Goal: Information Seeking & Learning: Learn about a topic

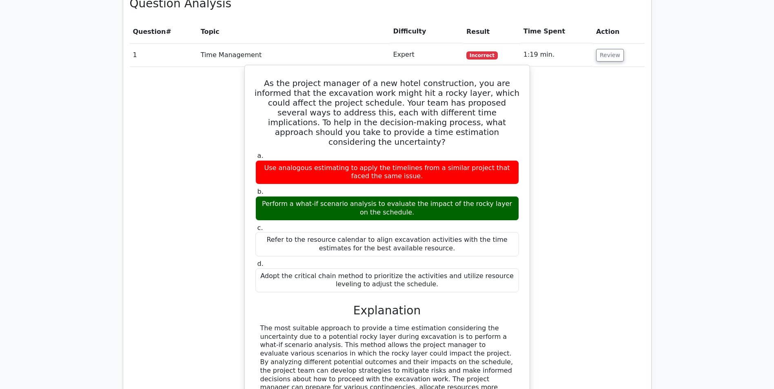
scroll to position [898, 0]
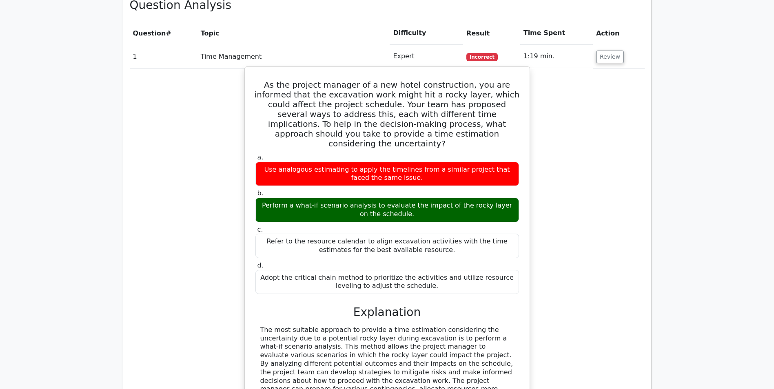
drag, startPoint x: 259, startPoint y: 85, endPoint x: 429, endPoint y: 273, distance: 253.1
click at [429, 273] on div "As the project manager of a new hotel construction, you are informed that the e…" at bounding box center [387, 332] width 278 height 524
copy div "As the project manager of a new hotel construction, you are informed that the e…"
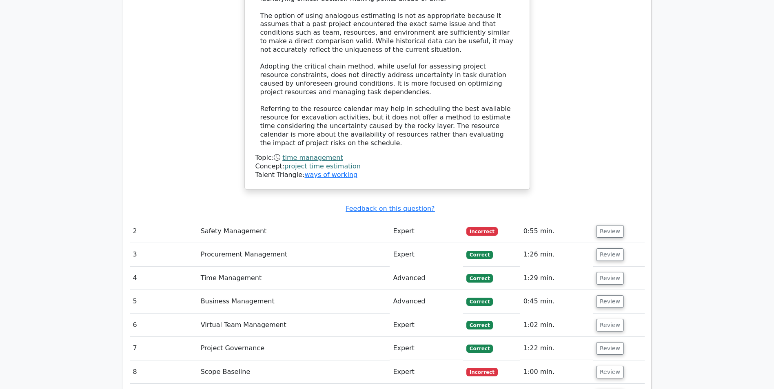
scroll to position [1306, 0]
click at [607, 225] on button "Review" at bounding box center [610, 231] width 28 height 13
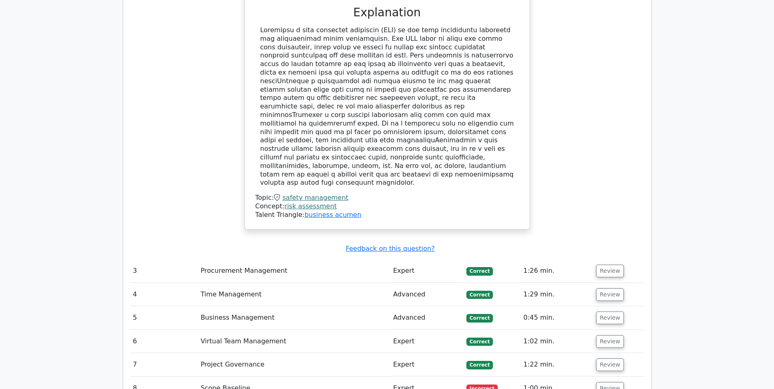
scroll to position [1795, 0]
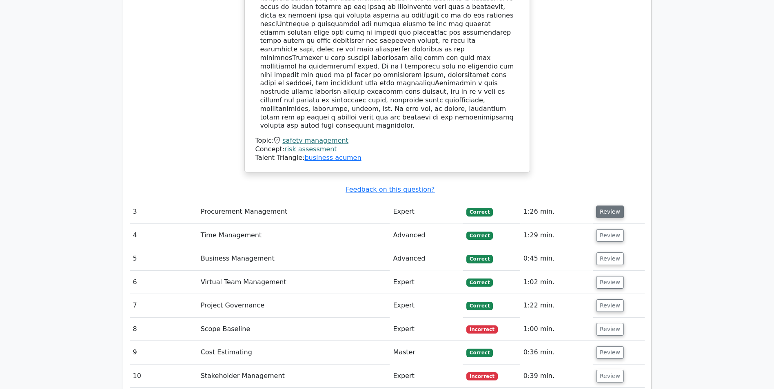
click at [606, 206] on button "Review" at bounding box center [610, 212] width 28 height 13
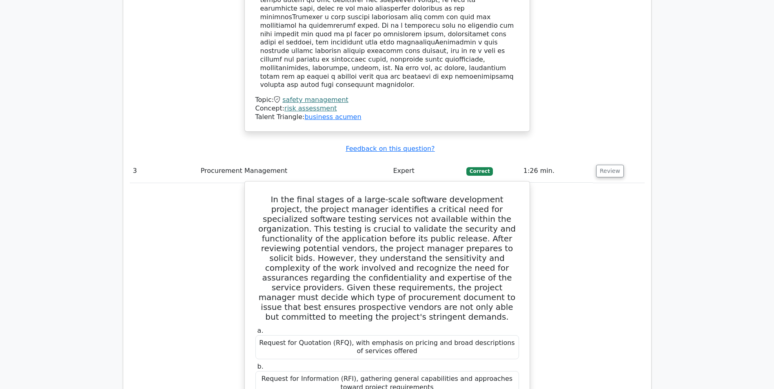
scroll to position [1877, 0]
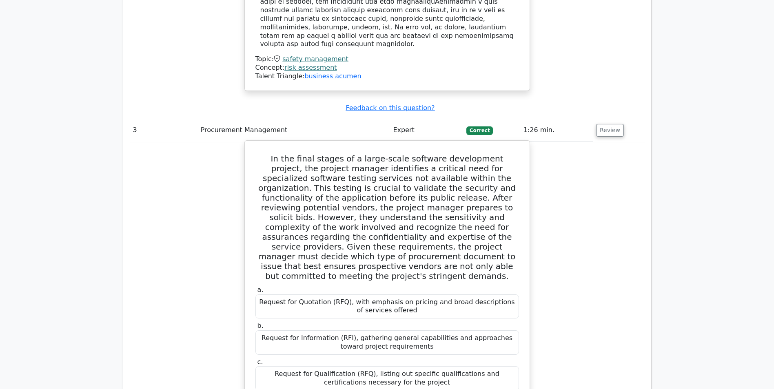
click at [365, 156] on h5 "In the final stages of a large-scale software development project, the project …" at bounding box center [387, 217] width 265 height 127
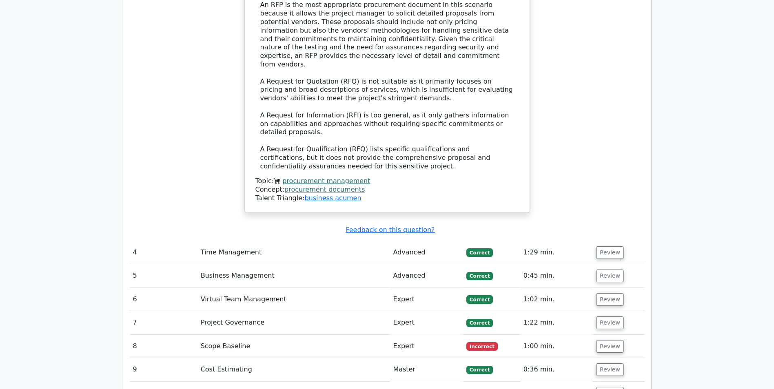
scroll to position [2367, 0]
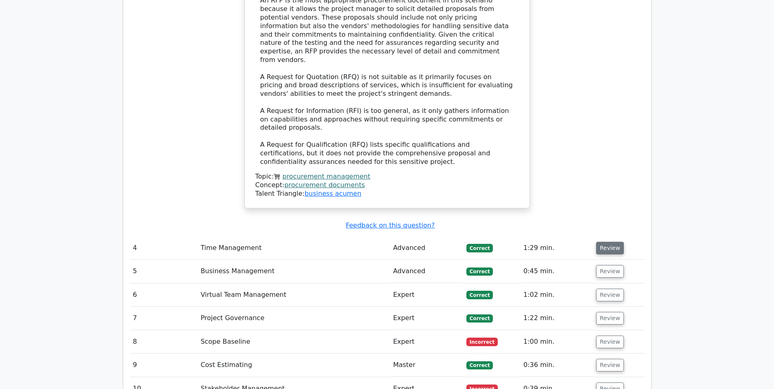
click at [601, 242] on button "Review" at bounding box center [610, 248] width 28 height 13
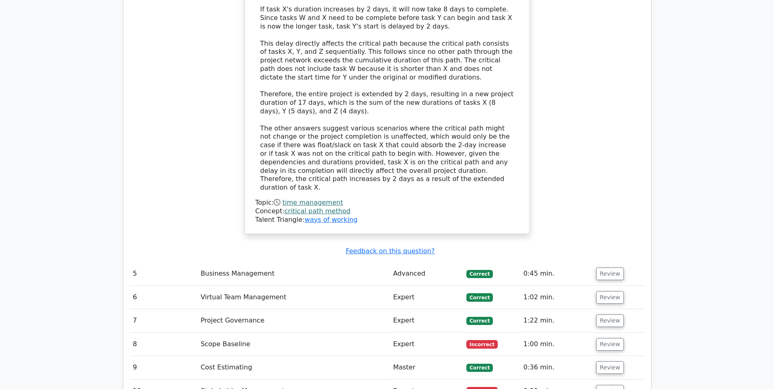
scroll to position [2938, 0]
click at [605, 267] on button "Review" at bounding box center [610, 273] width 28 height 13
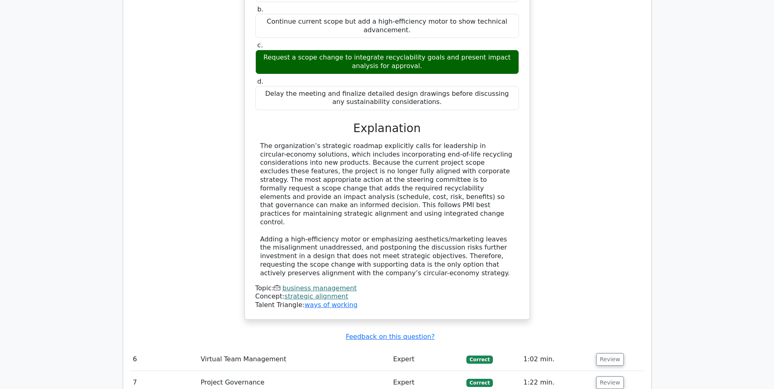
scroll to position [3346, 0]
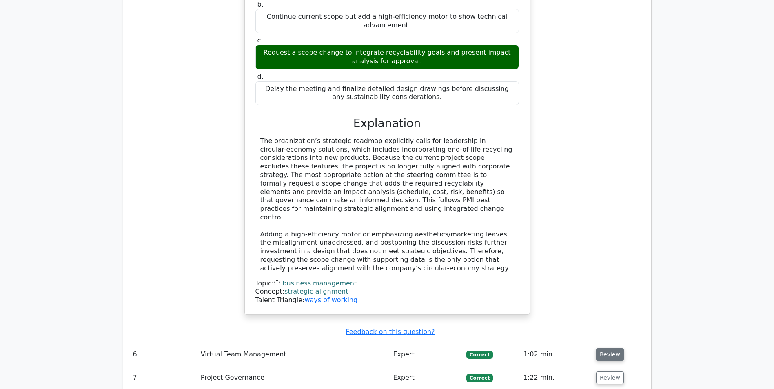
click at [598, 348] on button "Review" at bounding box center [610, 354] width 28 height 13
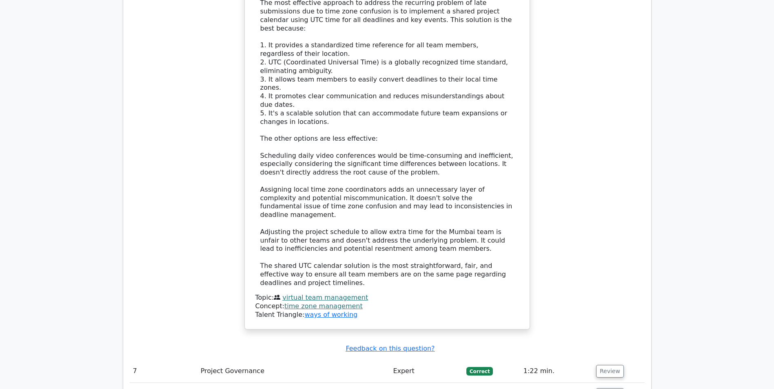
scroll to position [3999, 0]
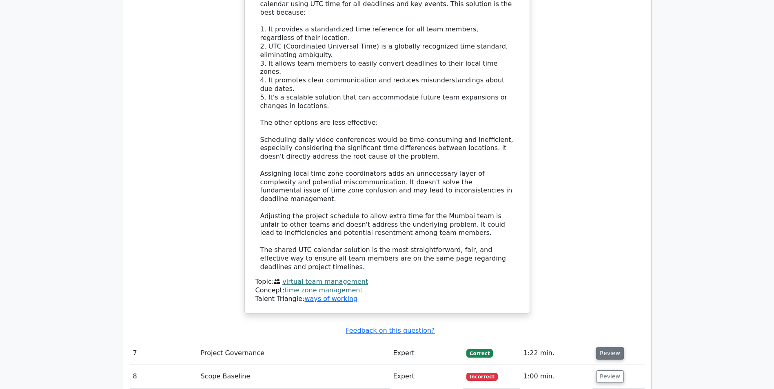
click at [602, 347] on button "Review" at bounding box center [610, 353] width 28 height 13
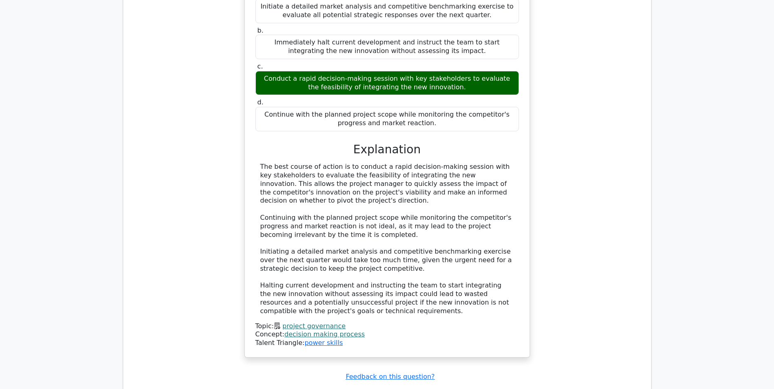
scroll to position [4489, 0]
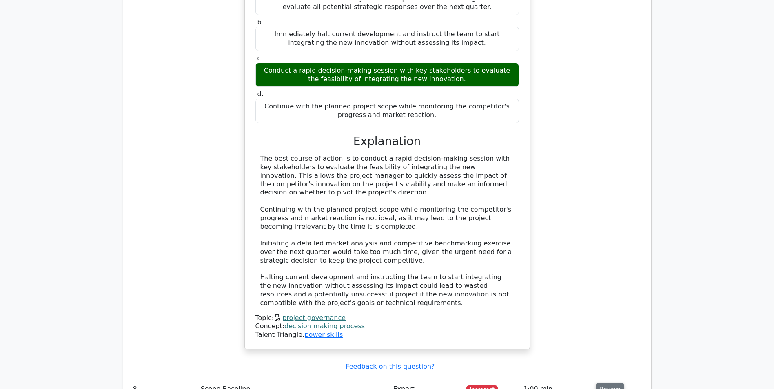
click at [596, 383] on button "Review" at bounding box center [610, 389] width 28 height 13
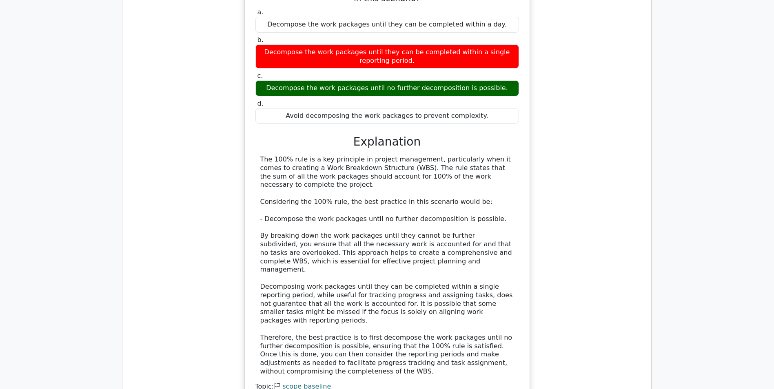
scroll to position [4938, 0]
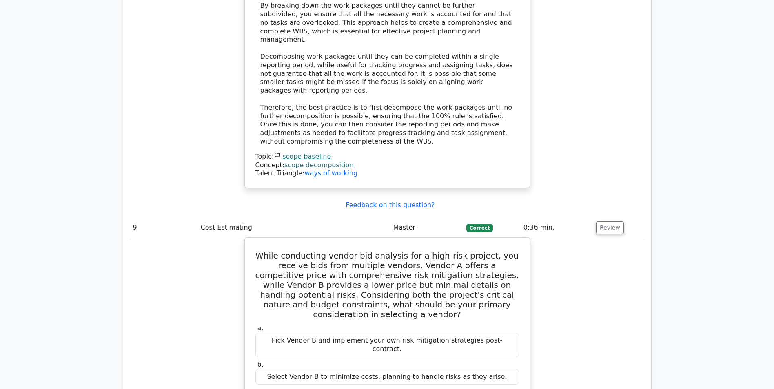
scroll to position [5182, 0]
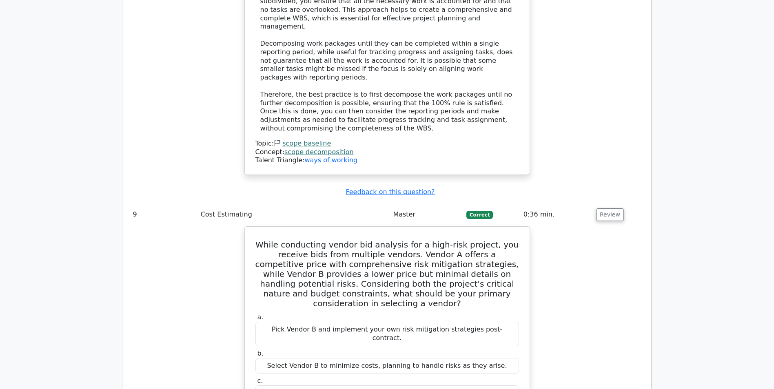
copy div "thorough"
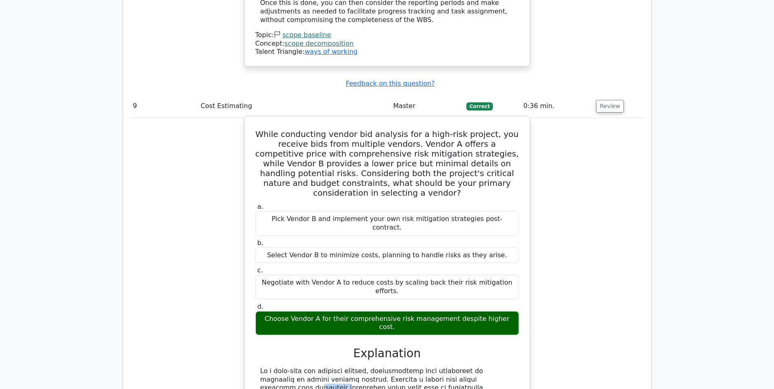
scroll to position [5305, 0]
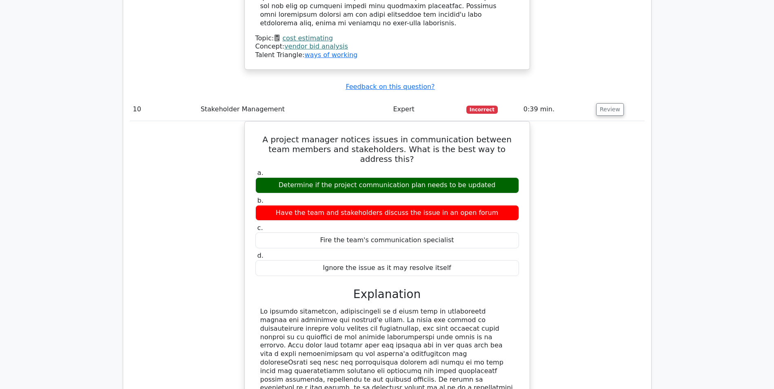
scroll to position [5795, 0]
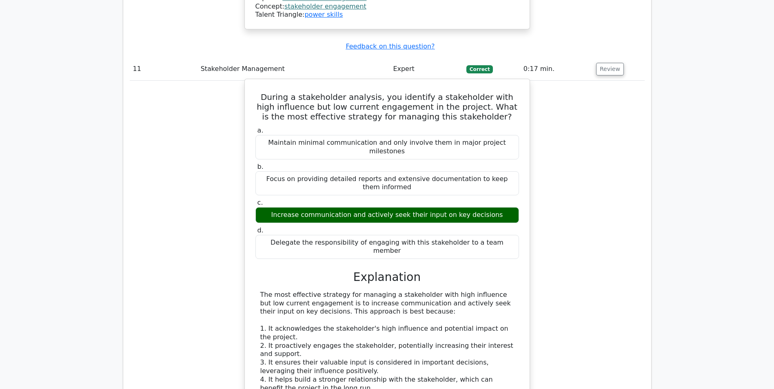
scroll to position [6284, 0]
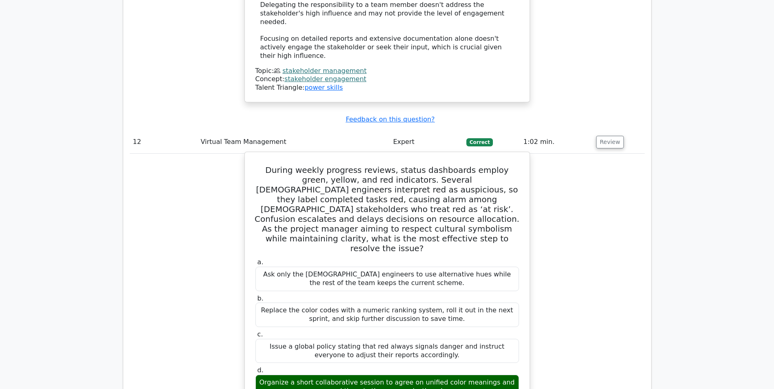
scroll to position [6733, 0]
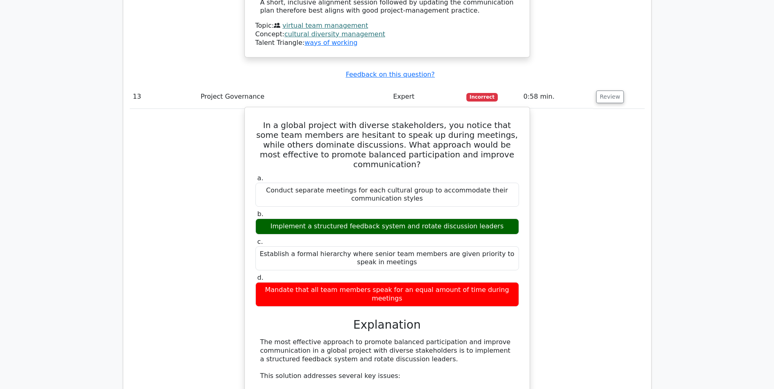
scroll to position [7304, 0]
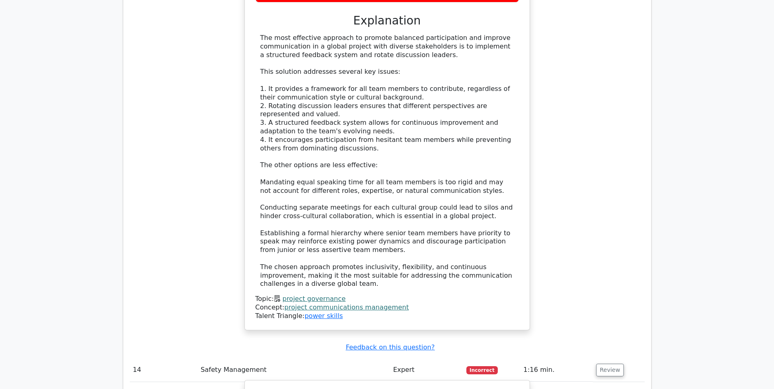
scroll to position [7590, 0]
drag, startPoint x: 265, startPoint y: 64, endPoint x: 378, endPoint y: 207, distance: 182.7
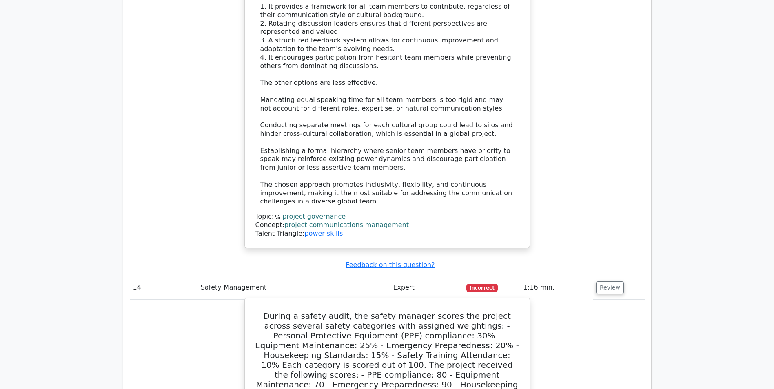
scroll to position [7712, 0]
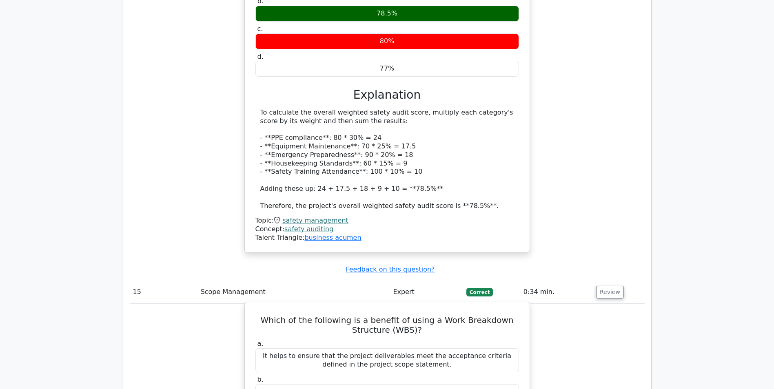
scroll to position [8121, 0]
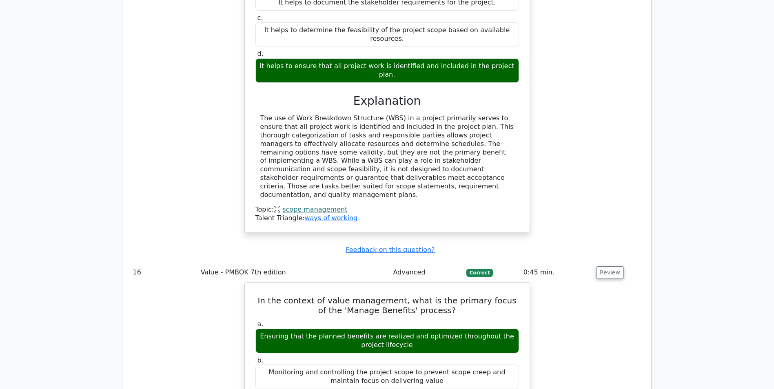
scroll to position [8529, 0]
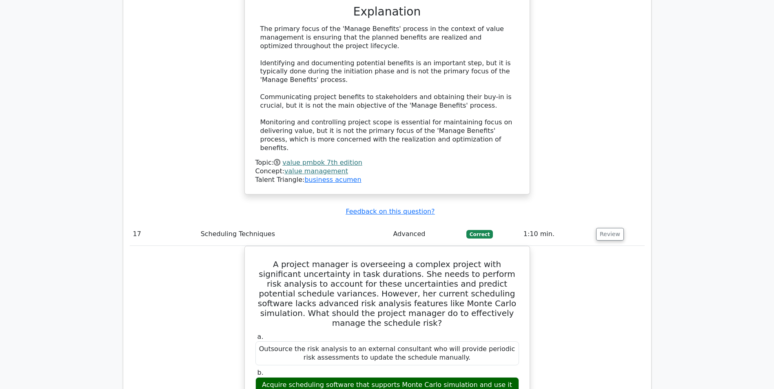
scroll to position [9018, 0]
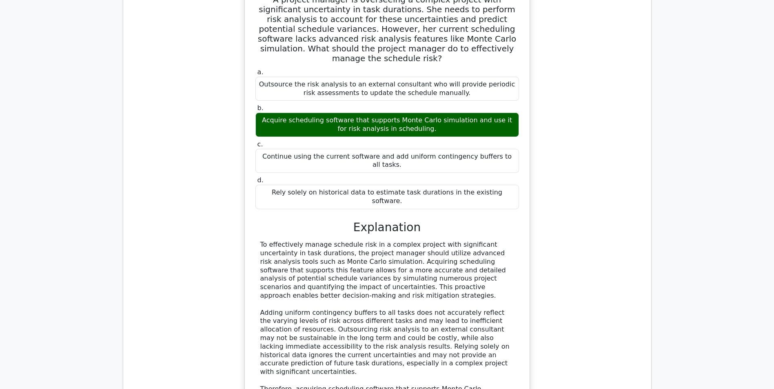
scroll to position [9263, 0]
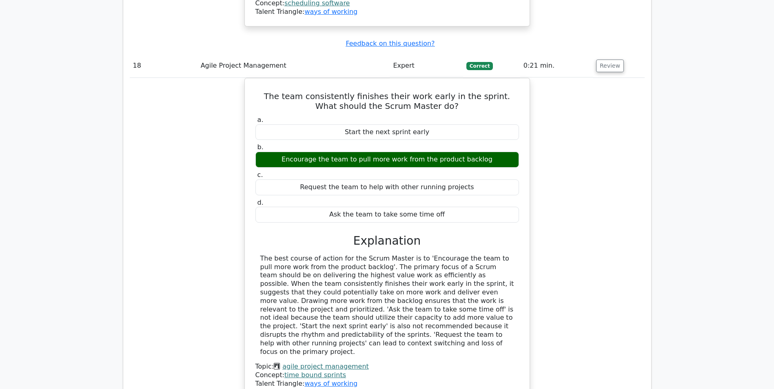
scroll to position [9712, 0]
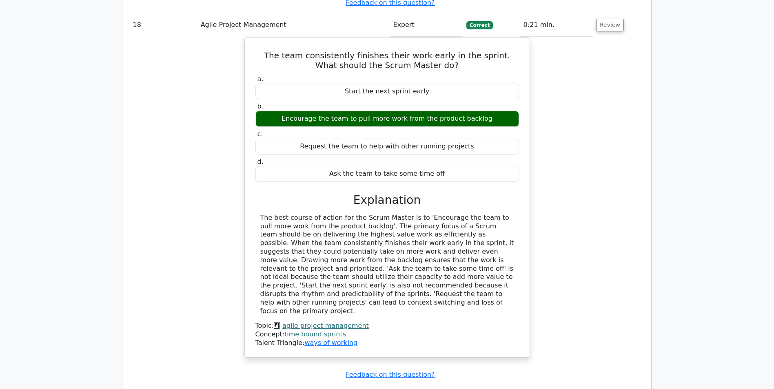
drag, startPoint x: 224, startPoint y: 274, endPoint x: 200, endPoint y: 273, distance: 24.5
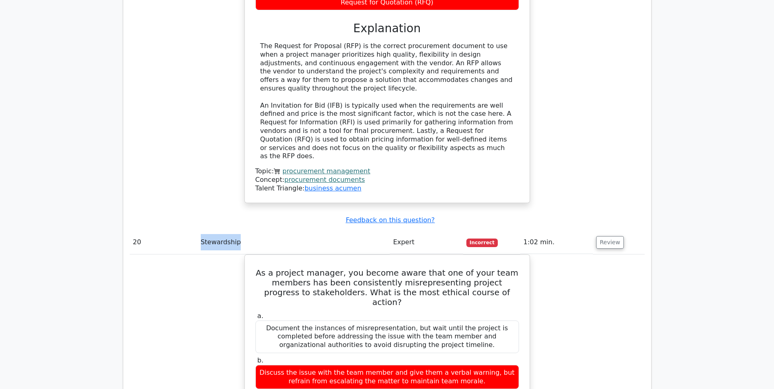
scroll to position [10324, 0]
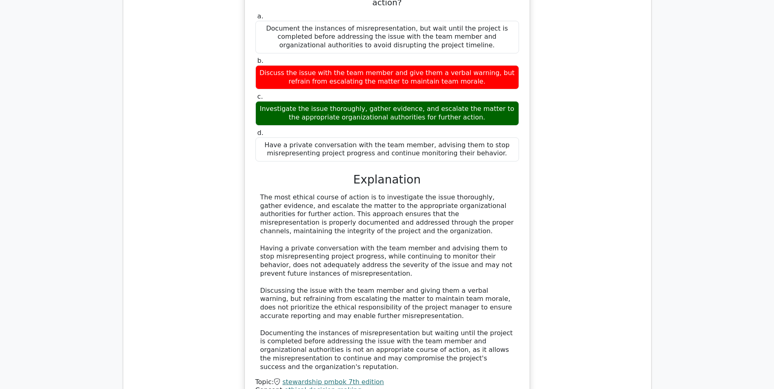
scroll to position [10610, 0]
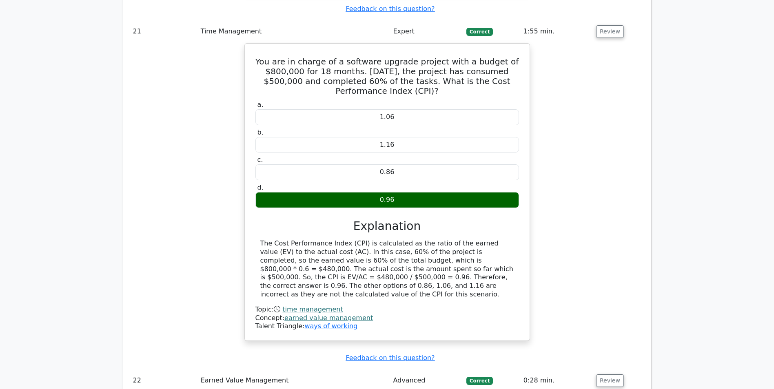
scroll to position [11018, 0]
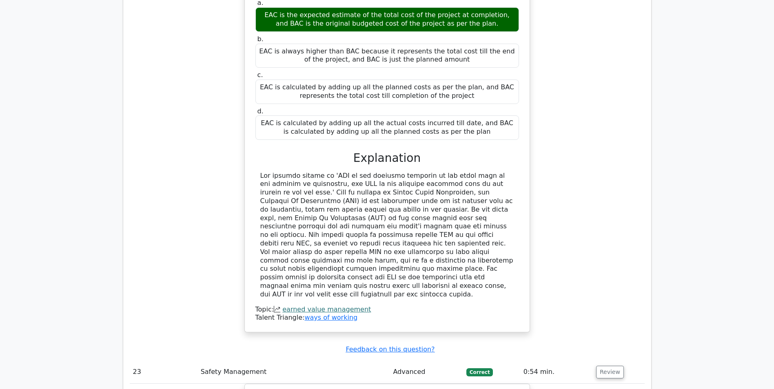
scroll to position [11467, 0]
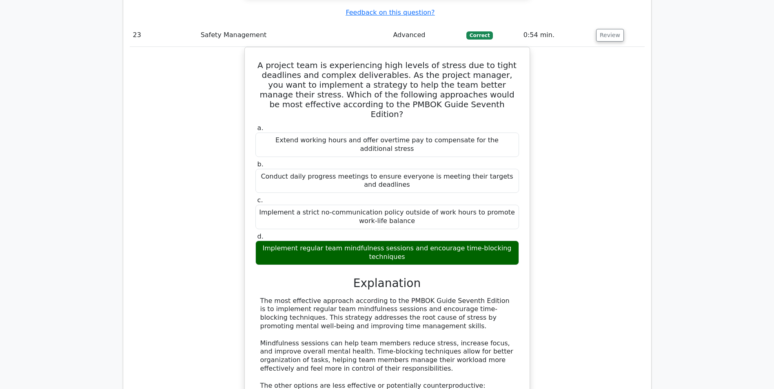
scroll to position [11793, 0]
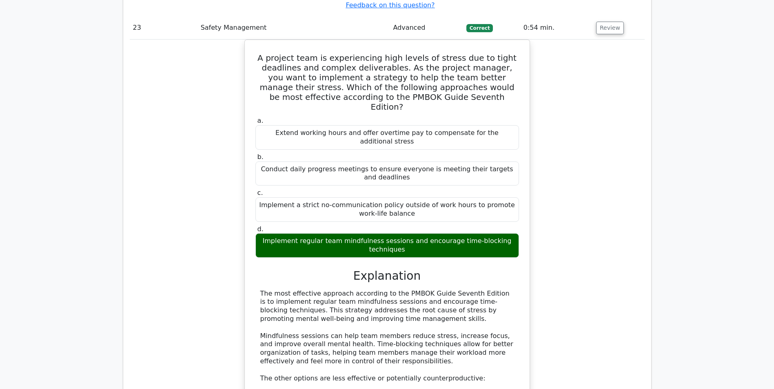
drag, startPoint x: 257, startPoint y: 78, endPoint x: 481, endPoint y: 204, distance: 256.7
copy div "You are managing the launch of an innovative application designed to improve pr…"
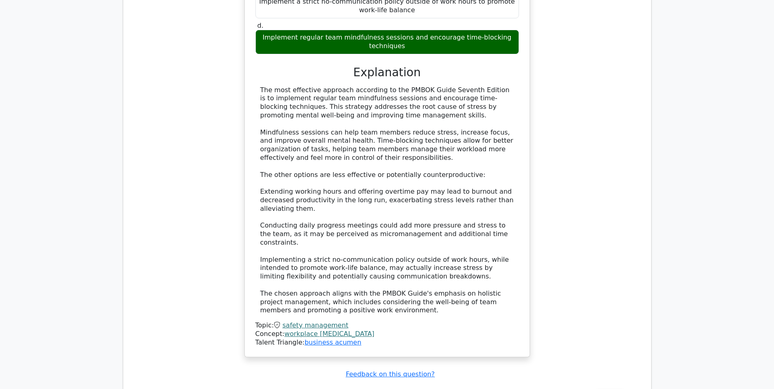
scroll to position [11997, 0]
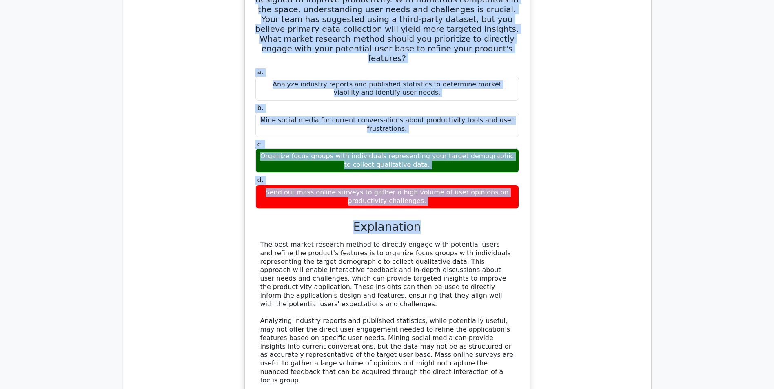
scroll to position [12487, 0]
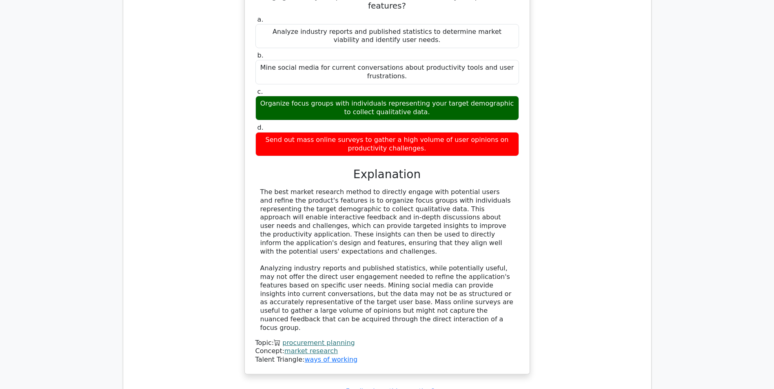
copy div "walkthrough"
drag, startPoint x: 261, startPoint y: 130, endPoint x: 454, endPoint y: 153, distance: 194.4
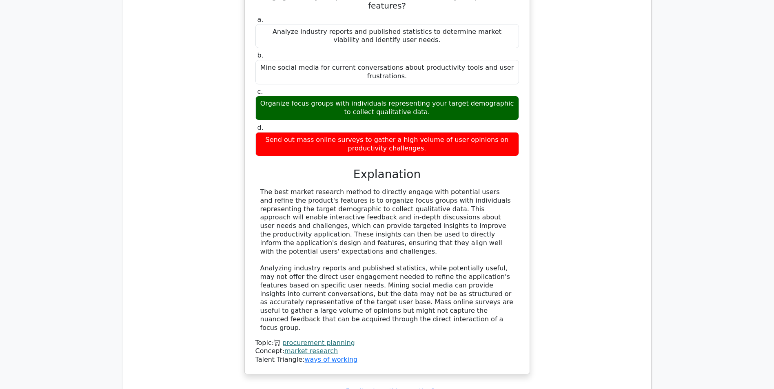
copy div "Given the situation described, the best immediate next step for the project man…"
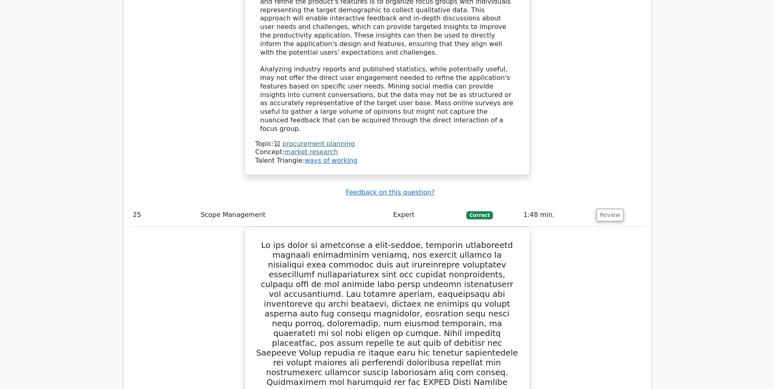
scroll to position [12691, 0]
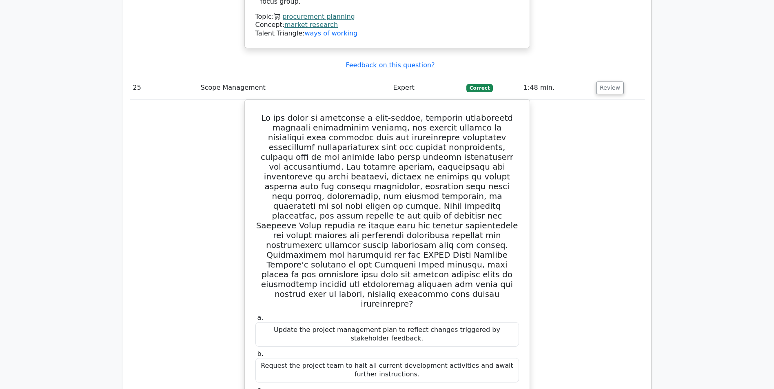
scroll to position [12854, 0]
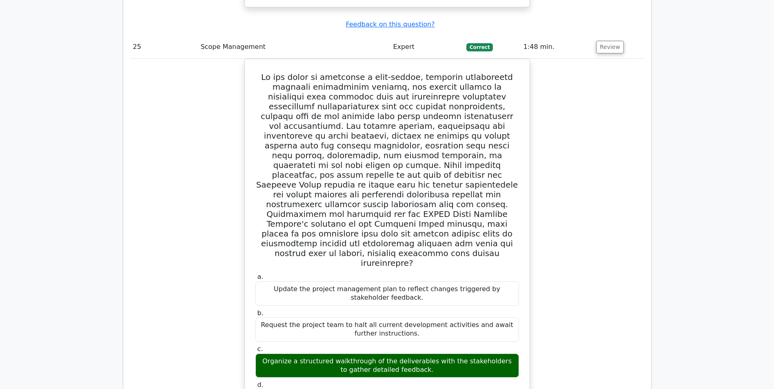
drag, startPoint x: 316, startPoint y: 52, endPoint x: 476, endPoint y: 57, distance: 159.6
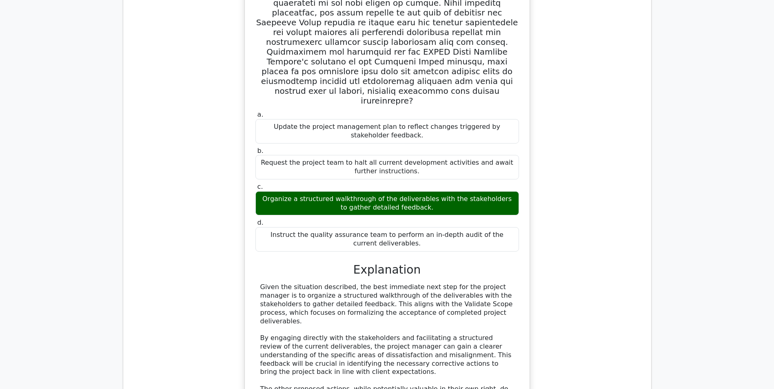
scroll to position [13017, 0]
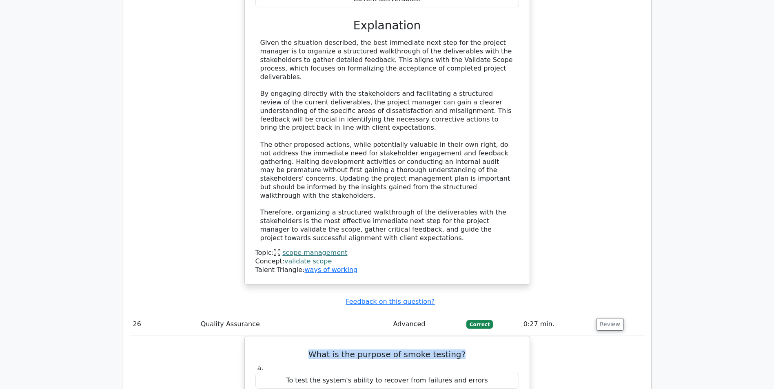
scroll to position [13262, 0]
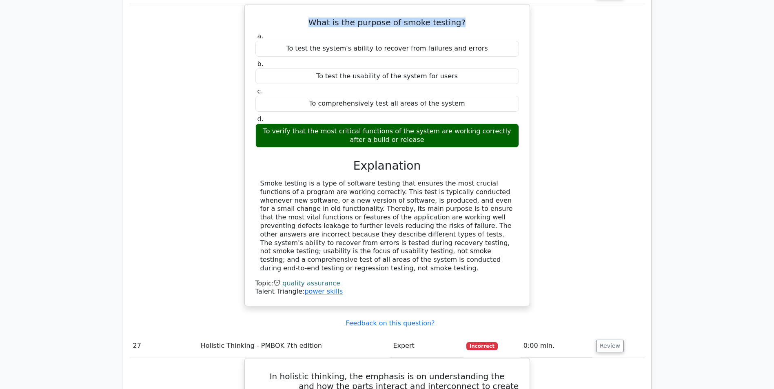
scroll to position [13670, 0]
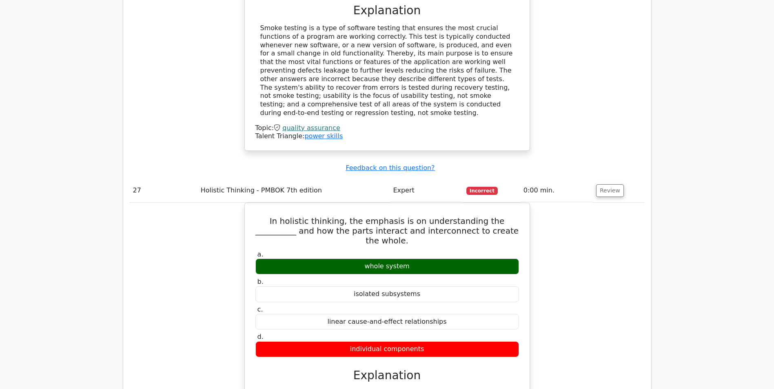
scroll to position [13752, 0]
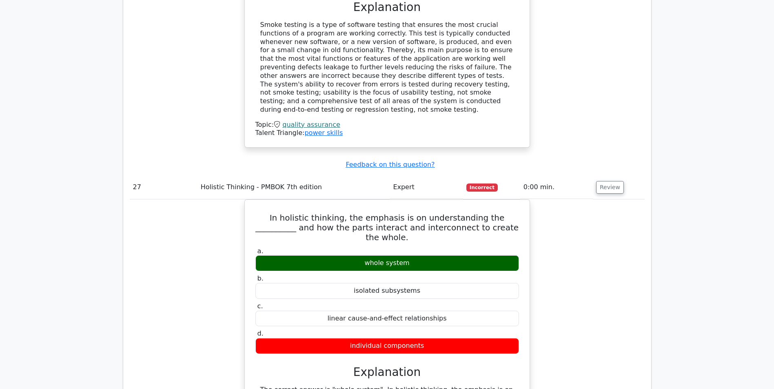
drag, startPoint x: 279, startPoint y: 154, endPoint x: 504, endPoint y: 160, distance: 224.5
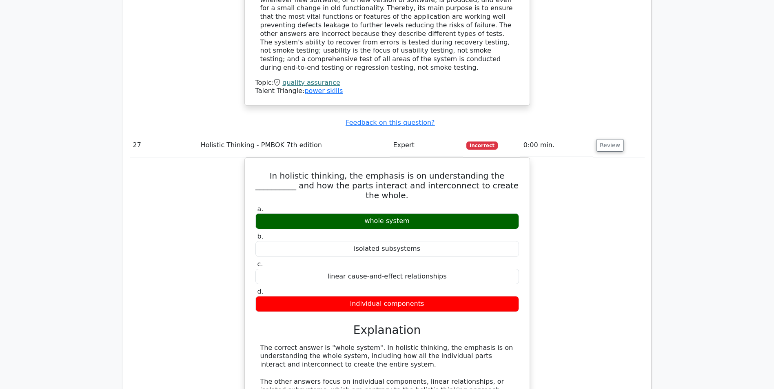
scroll to position [13793, 0]
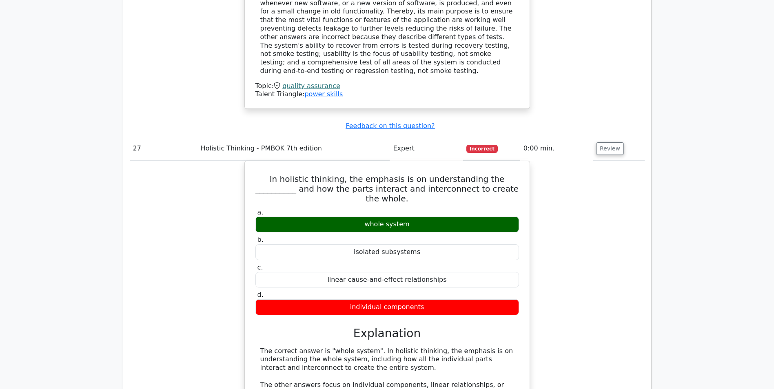
copy h5 "What is the difference between validation and verification?"
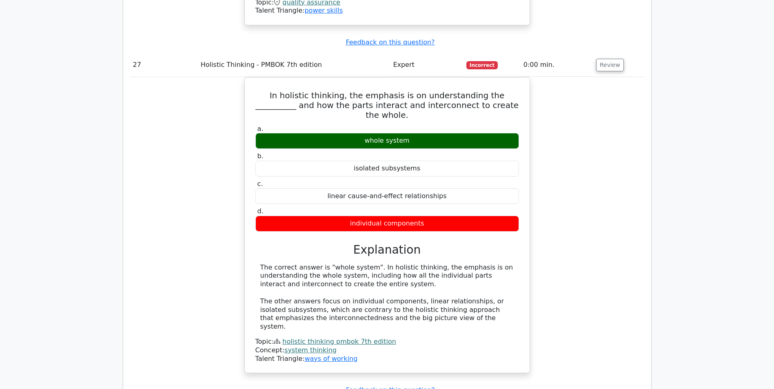
scroll to position [13833, 0]
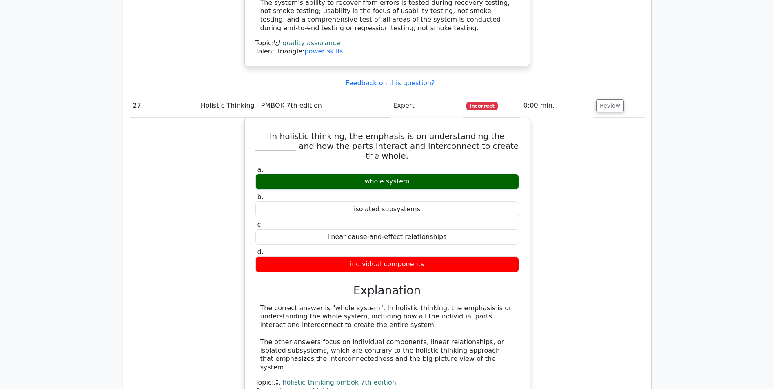
drag, startPoint x: 394, startPoint y: 107, endPoint x: 389, endPoint y: 106, distance: 5.0
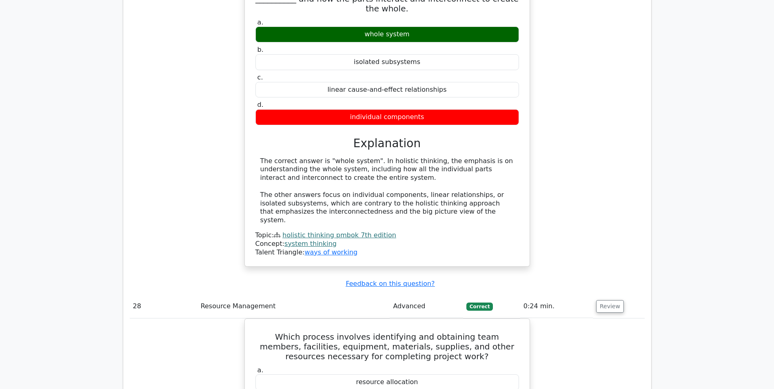
scroll to position [13997, 0]
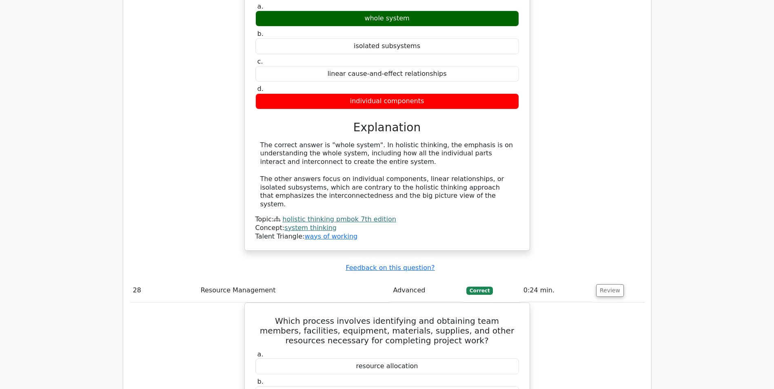
drag, startPoint x: 278, startPoint y: 73, endPoint x: 475, endPoint y: 224, distance: 249.1
copy div "What is the difference between validation and verification? a. Validation ensur…"
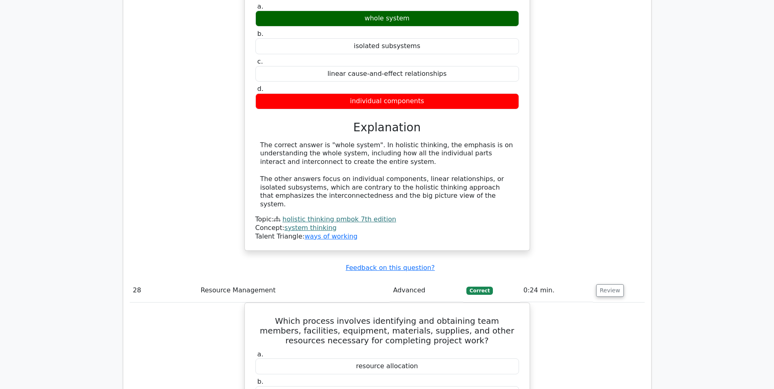
copy div "misleading"
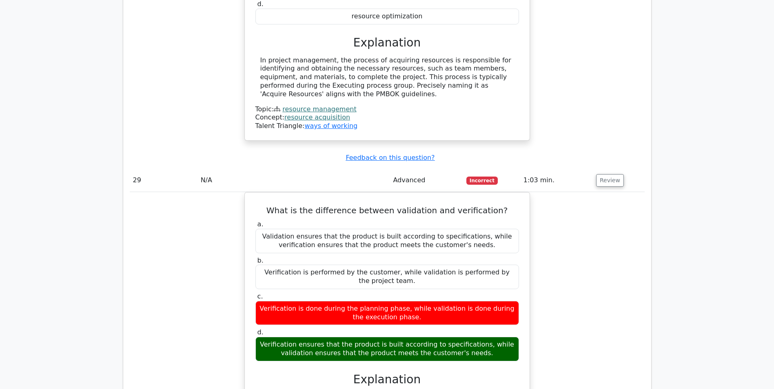
scroll to position [14446, 0]
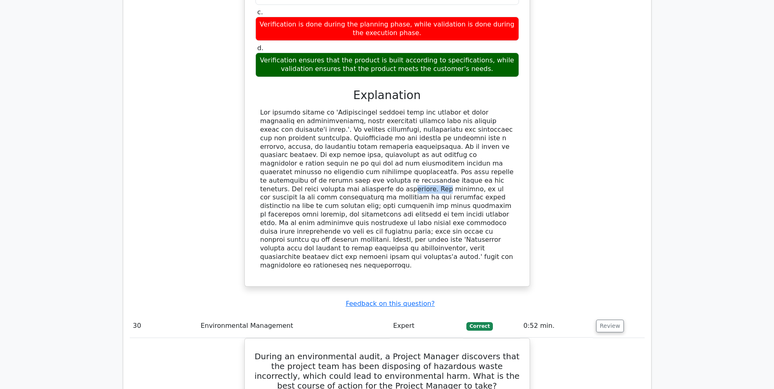
scroll to position [14731, 0]
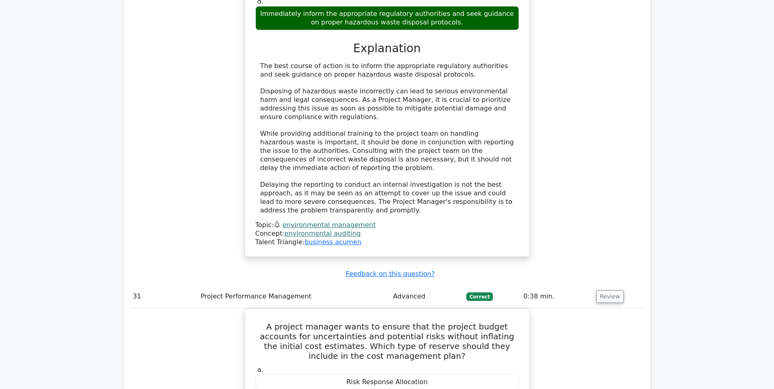
scroll to position [15221, 0]
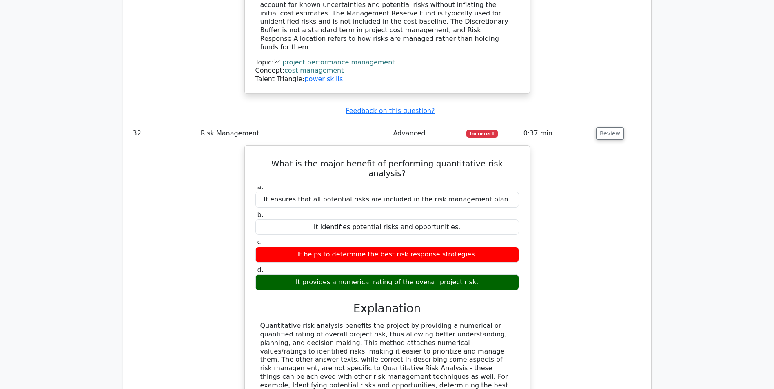
scroll to position [15792, 0]
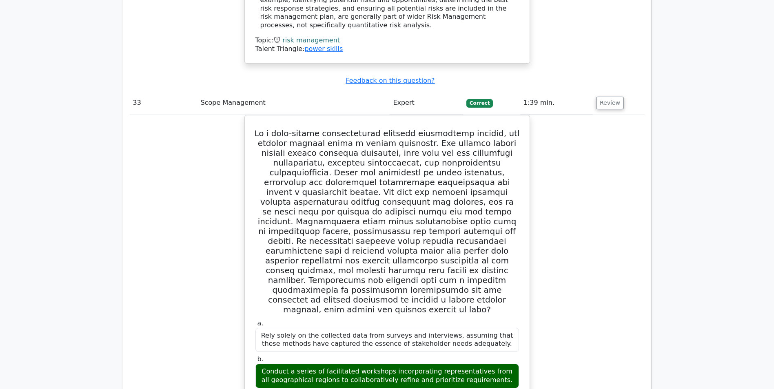
scroll to position [16159, 0]
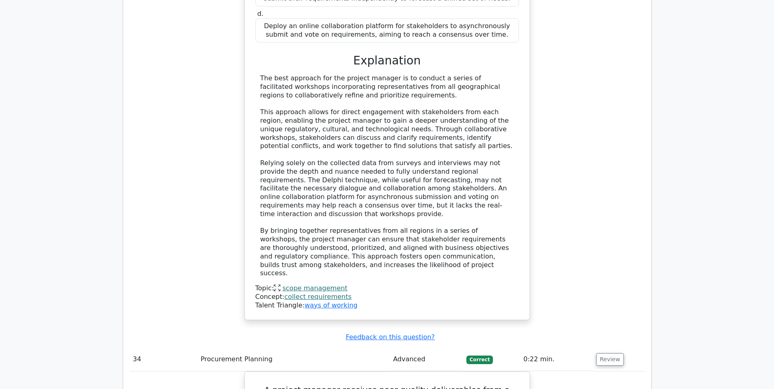
scroll to position [16567, 0]
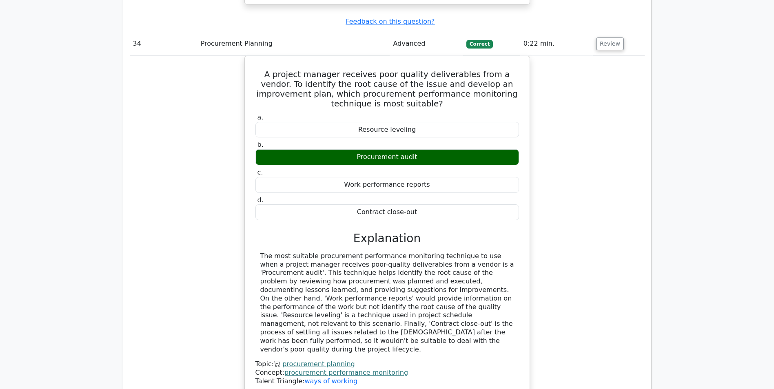
scroll to position [16853, 0]
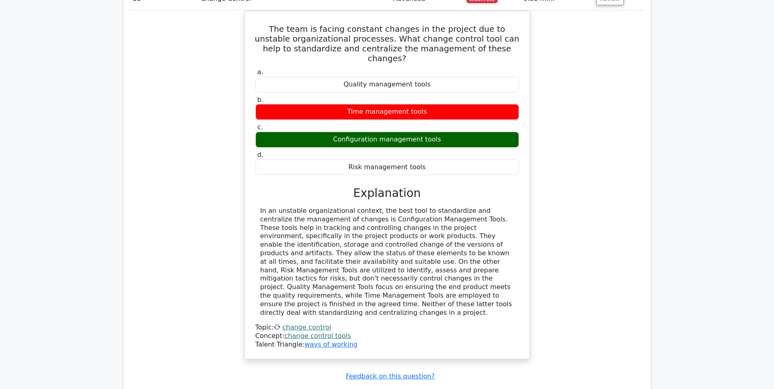
scroll to position [17302, 0]
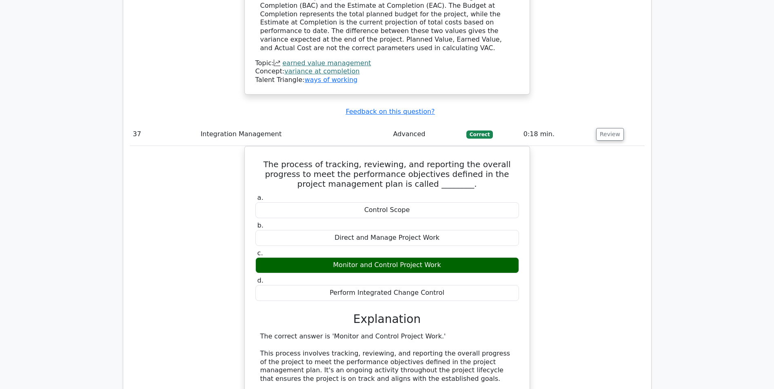
scroll to position [17914, 0]
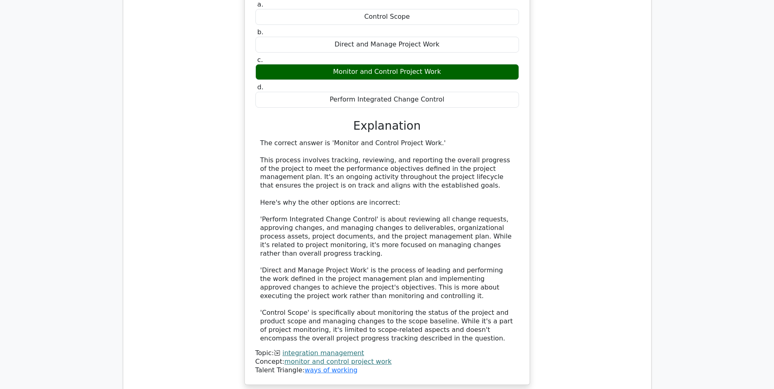
scroll to position [18118, 0]
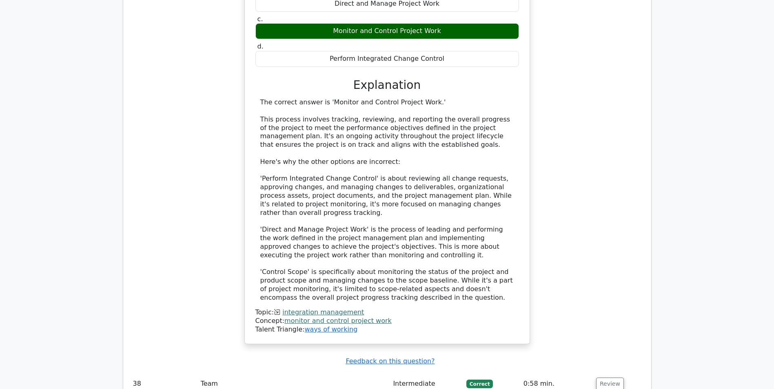
copy div "pinpoint"
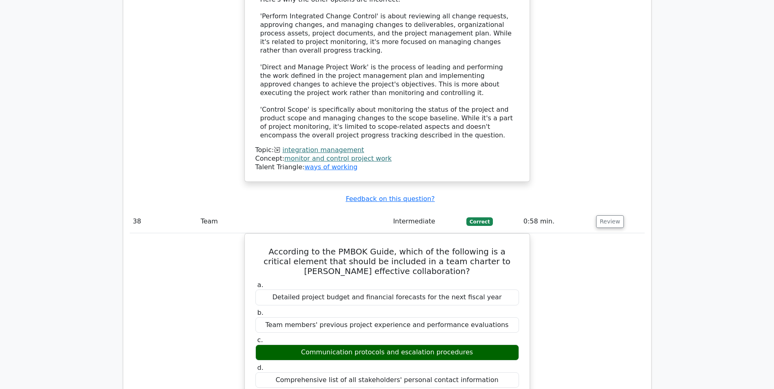
scroll to position [18281, 0]
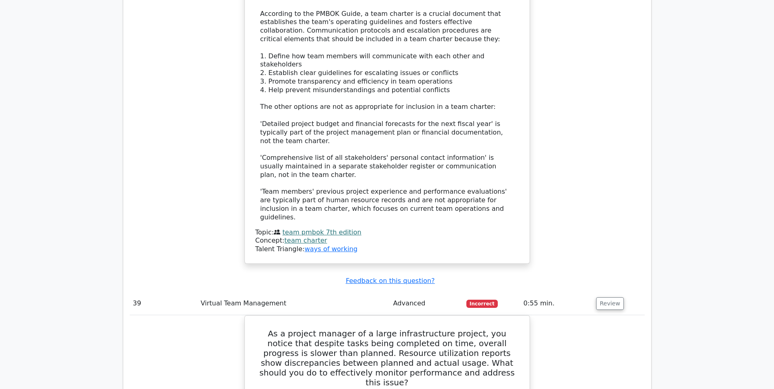
scroll to position [18730, 0]
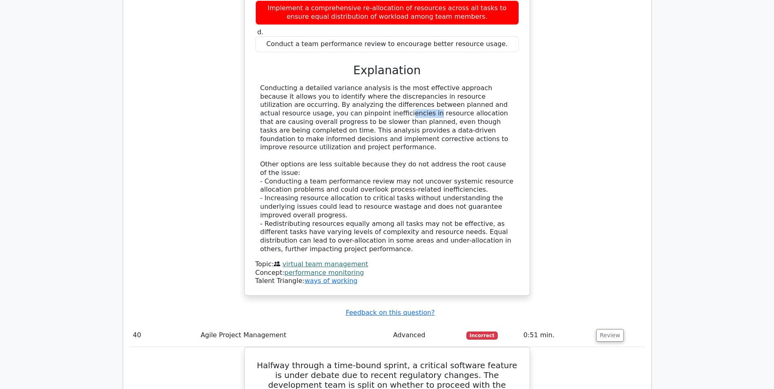
scroll to position [19179, 0]
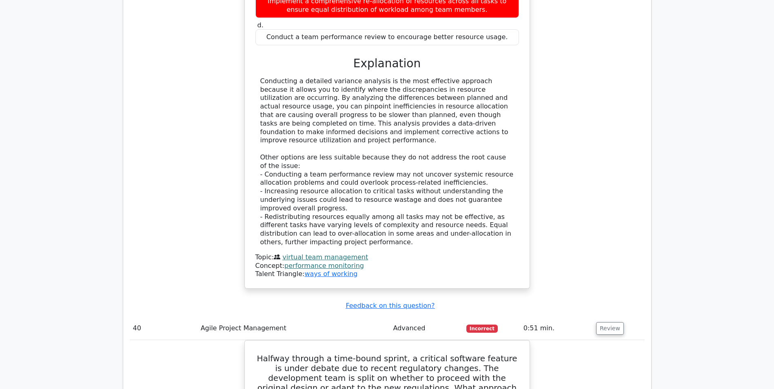
copy div "thoroughly"
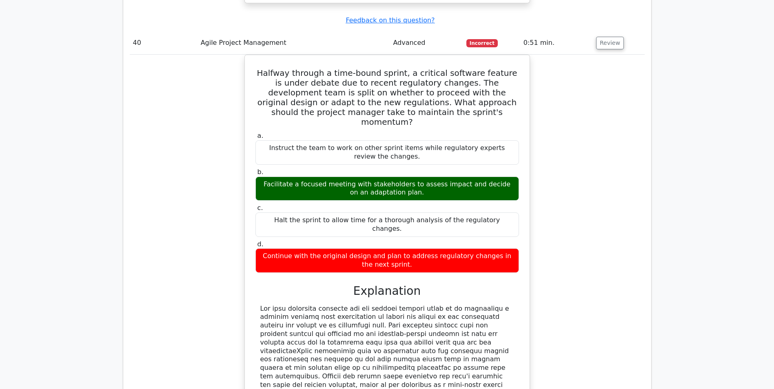
scroll to position [19506, 0]
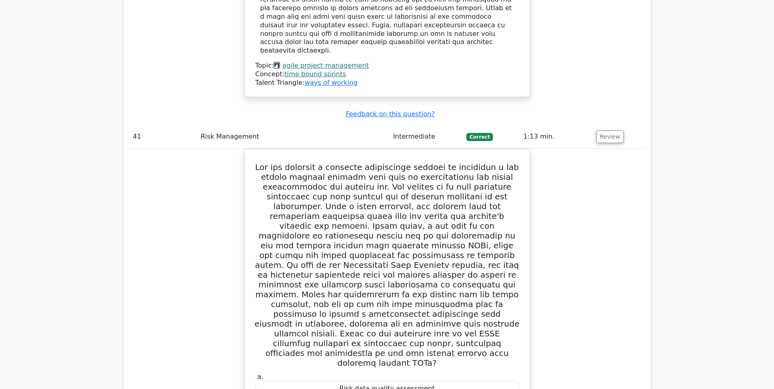
scroll to position [19873, 0]
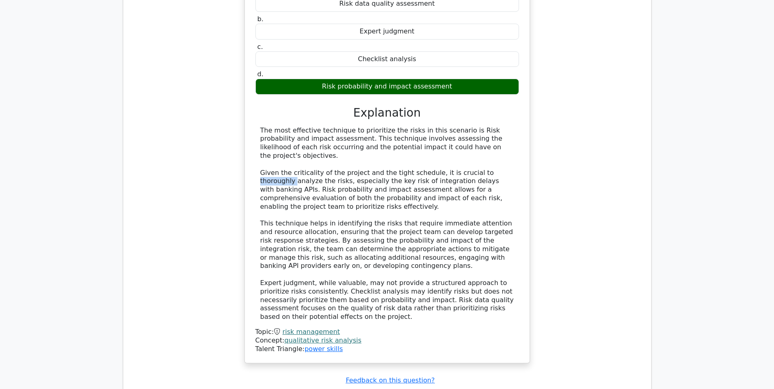
scroll to position [20281, 0]
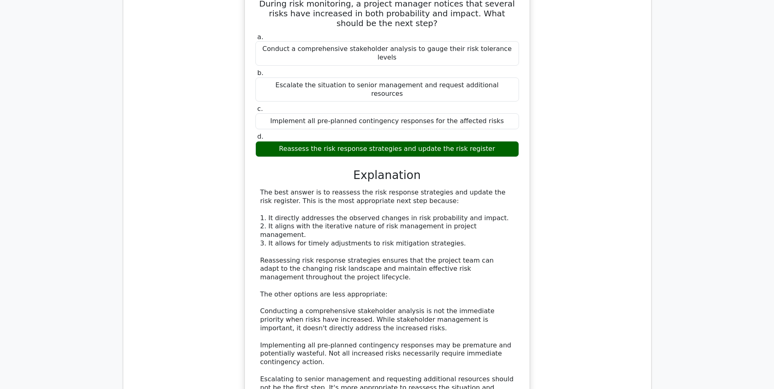
scroll to position [20730, 0]
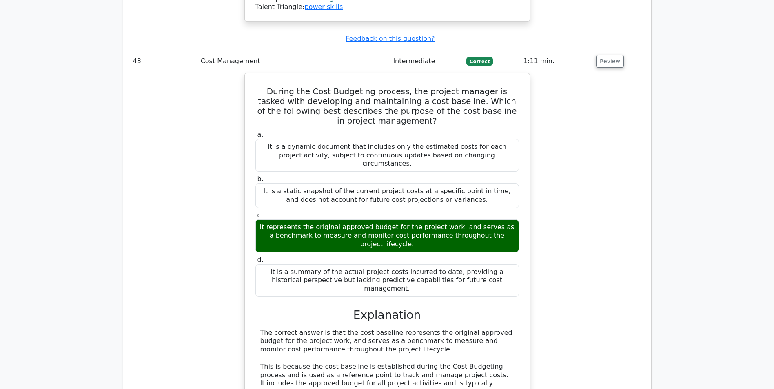
scroll to position [21219, 0]
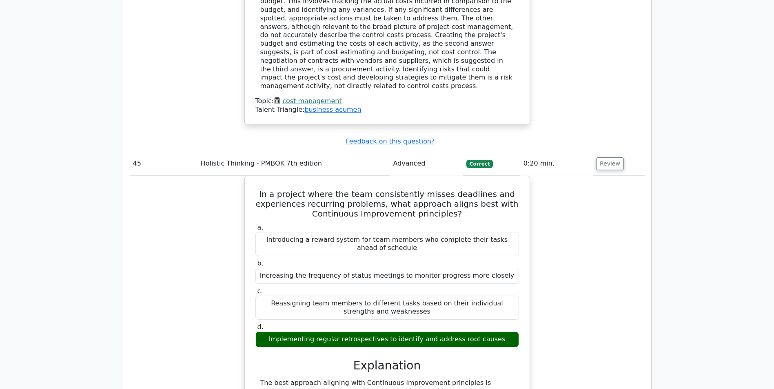
scroll to position [21913, 0]
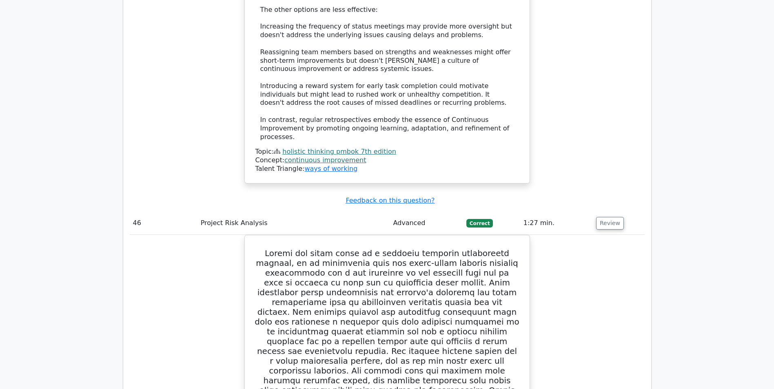
scroll to position [22403, 0]
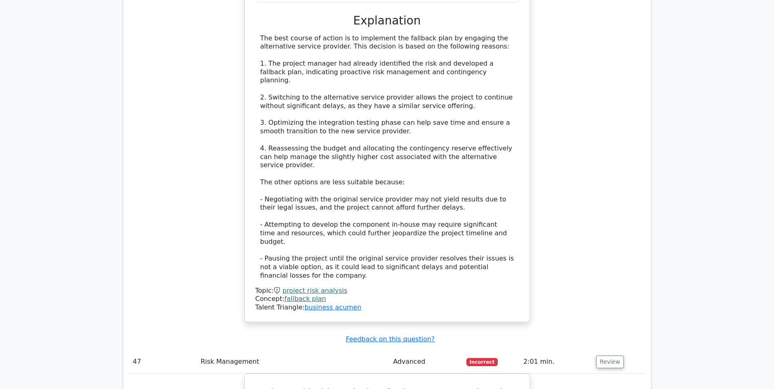
scroll to position [23097, 0]
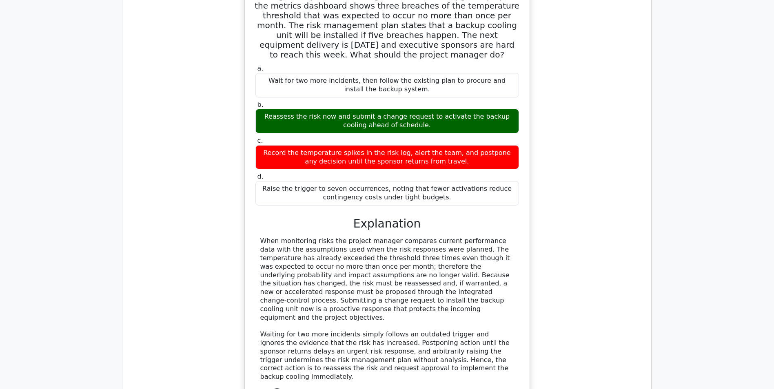
scroll to position [23545, 0]
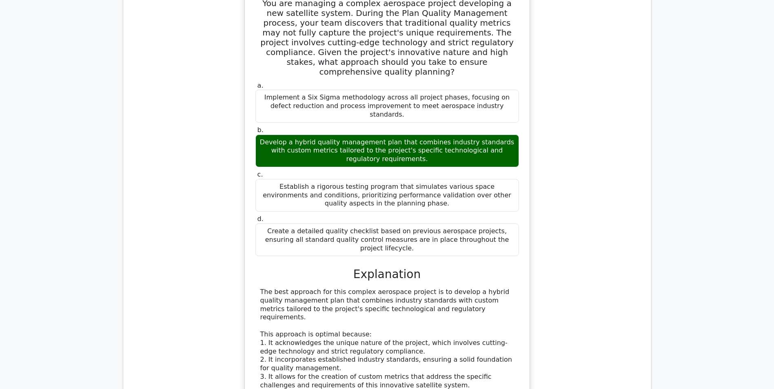
scroll to position [23872, 0]
